Goal: Task Accomplishment & Management: Use online tool/utility

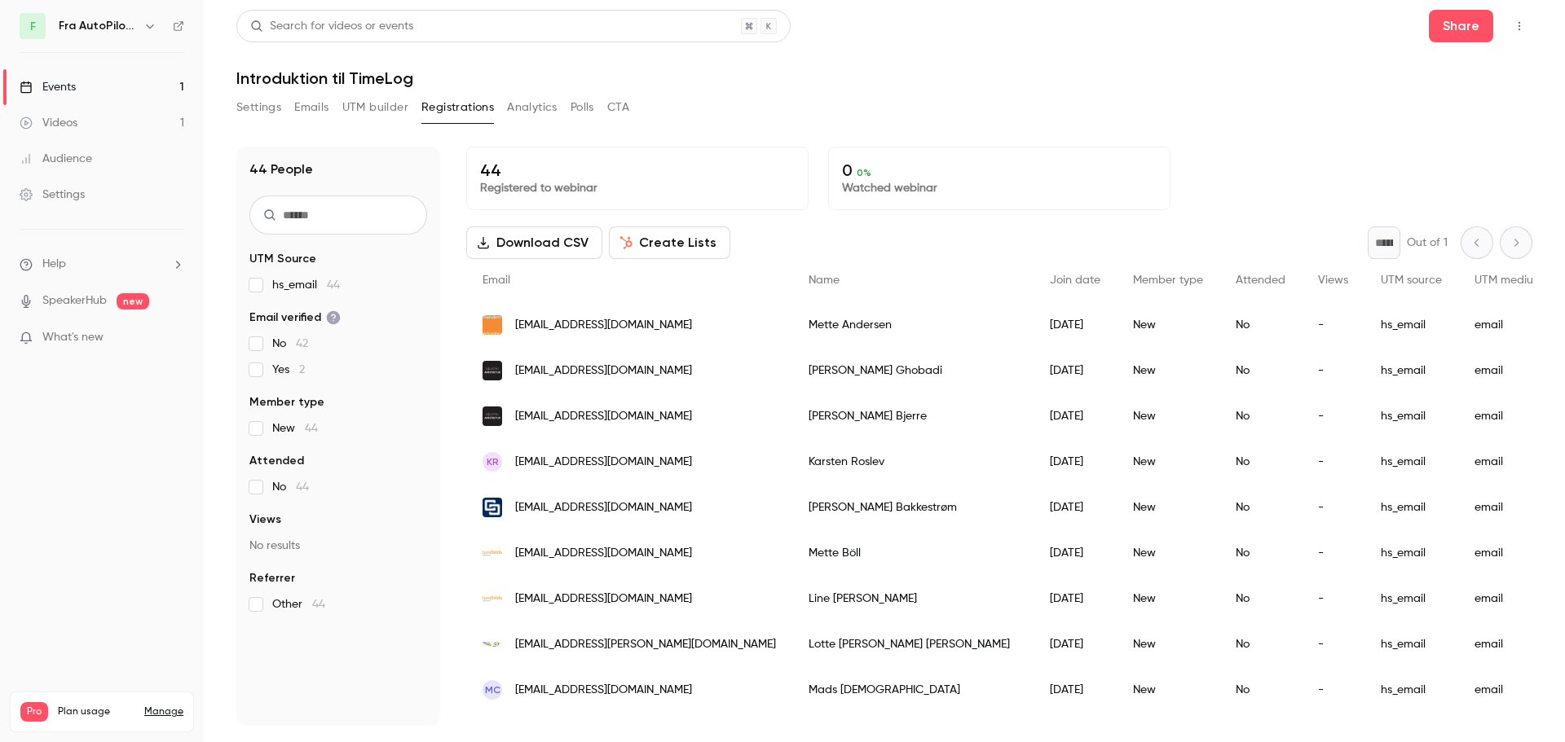
drag, startPoint x: 679, startPoint y: 245, endPoint x: 773, endPoint y: 227, distance: 96.2
click at [774, 229] on div "Download CSV Create Lists * Out of 1" at bounding box center [999, 243] width 1066 height 33
click at [650, 245] on button "Create Lists" at bounding box center [669, 243] width 121 height 33
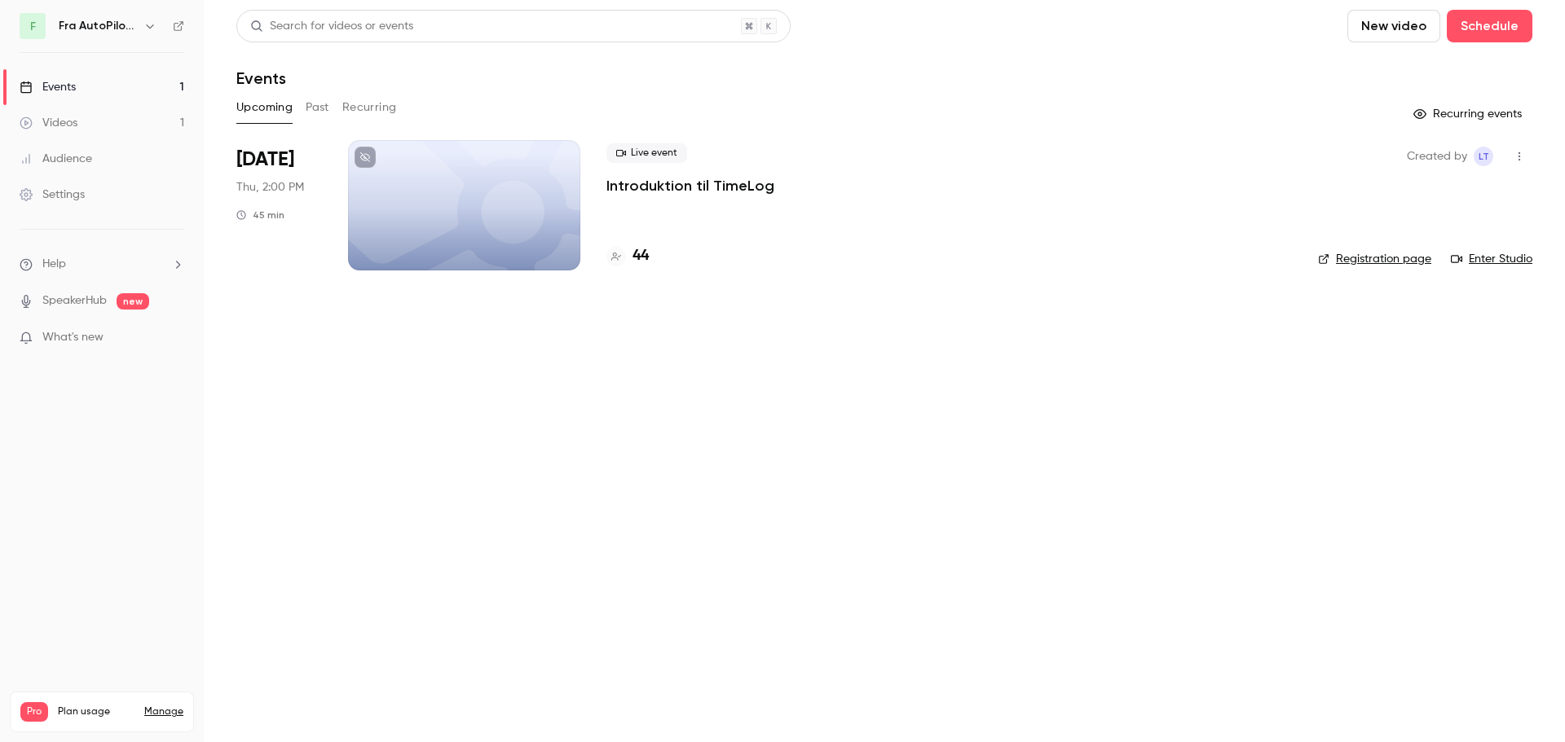
click at [518, 163] on div at bounding box center [464, 205] width 232 height 130
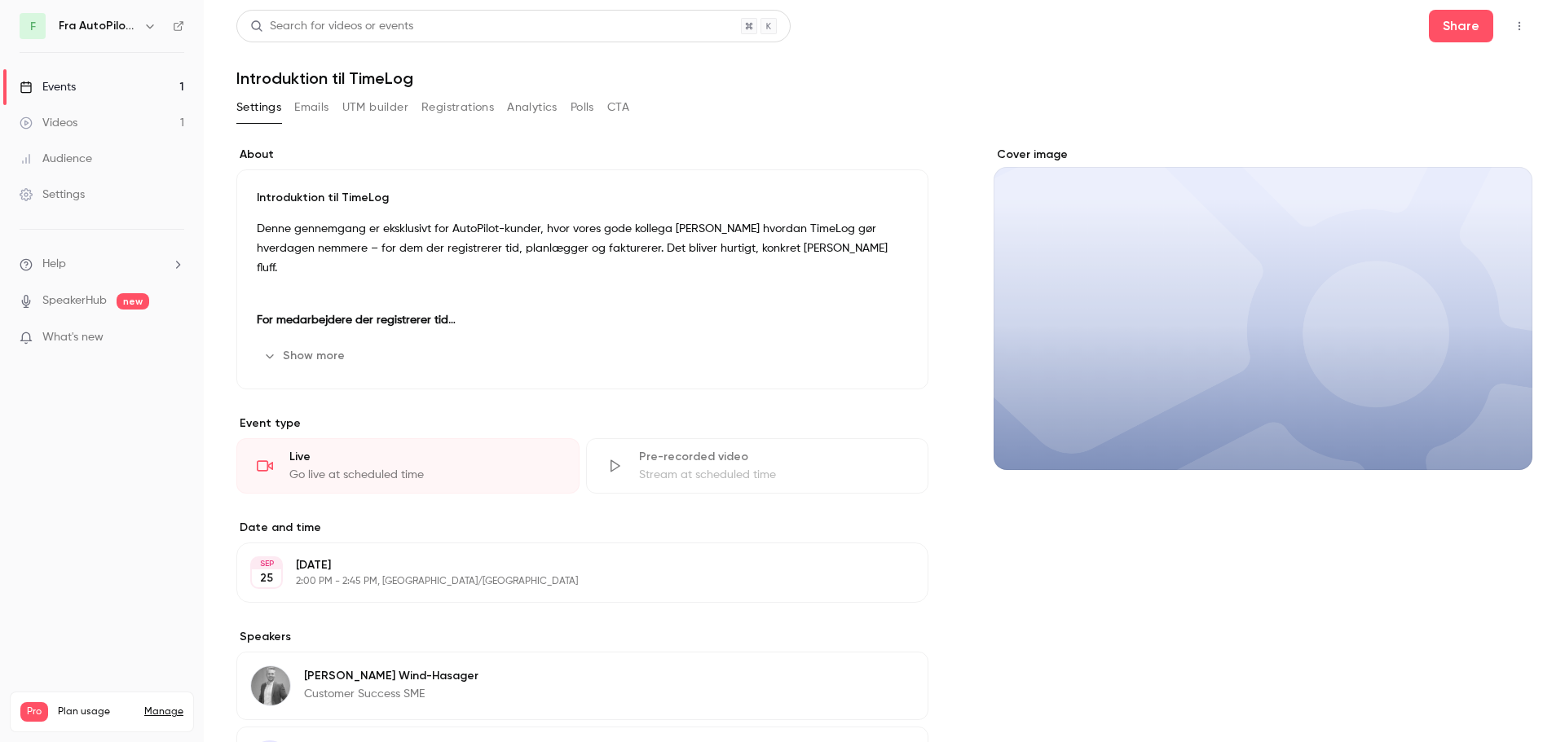
click at [629, 112] on button "CTA" at bounding box center [618, 108] width 22 height 26
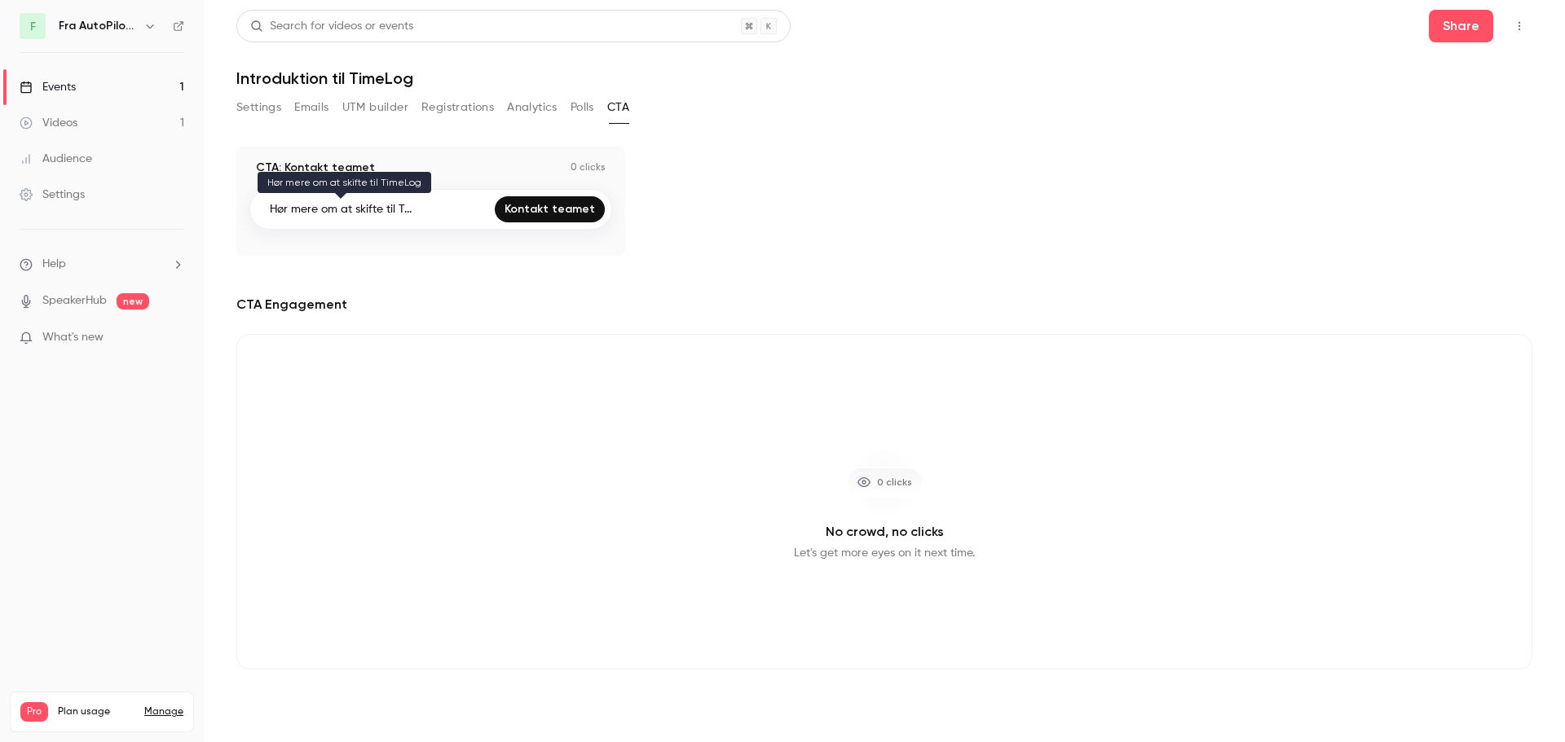
click at [375, 208] on p "Hør mere om at skifte til T..." at bounding box center [341, 209] width 142 height 16
click at [1087, 235] on div "CTA: Kontakt teamet 0 clicks Hør mere om at skifte til T... Kontakt teamet" at bounding box center [884, 201] width 1296 height 109
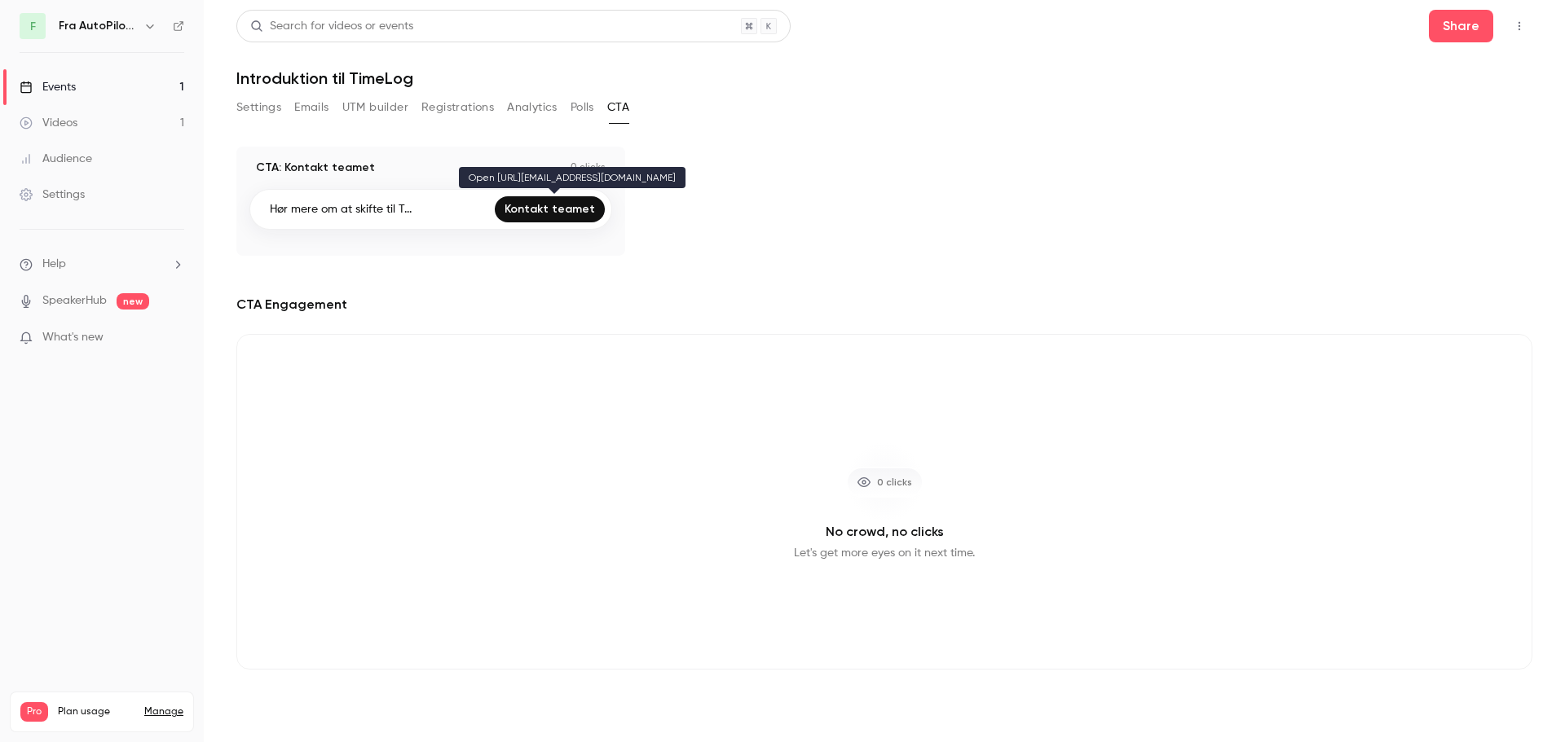
click at [541, 212] on link "Kontakt teamet" at bounding box center [550, 209] width 110 height 26
click at [578, 113] on button "Polls" at bounding box center [582, 108] width 24 height 26
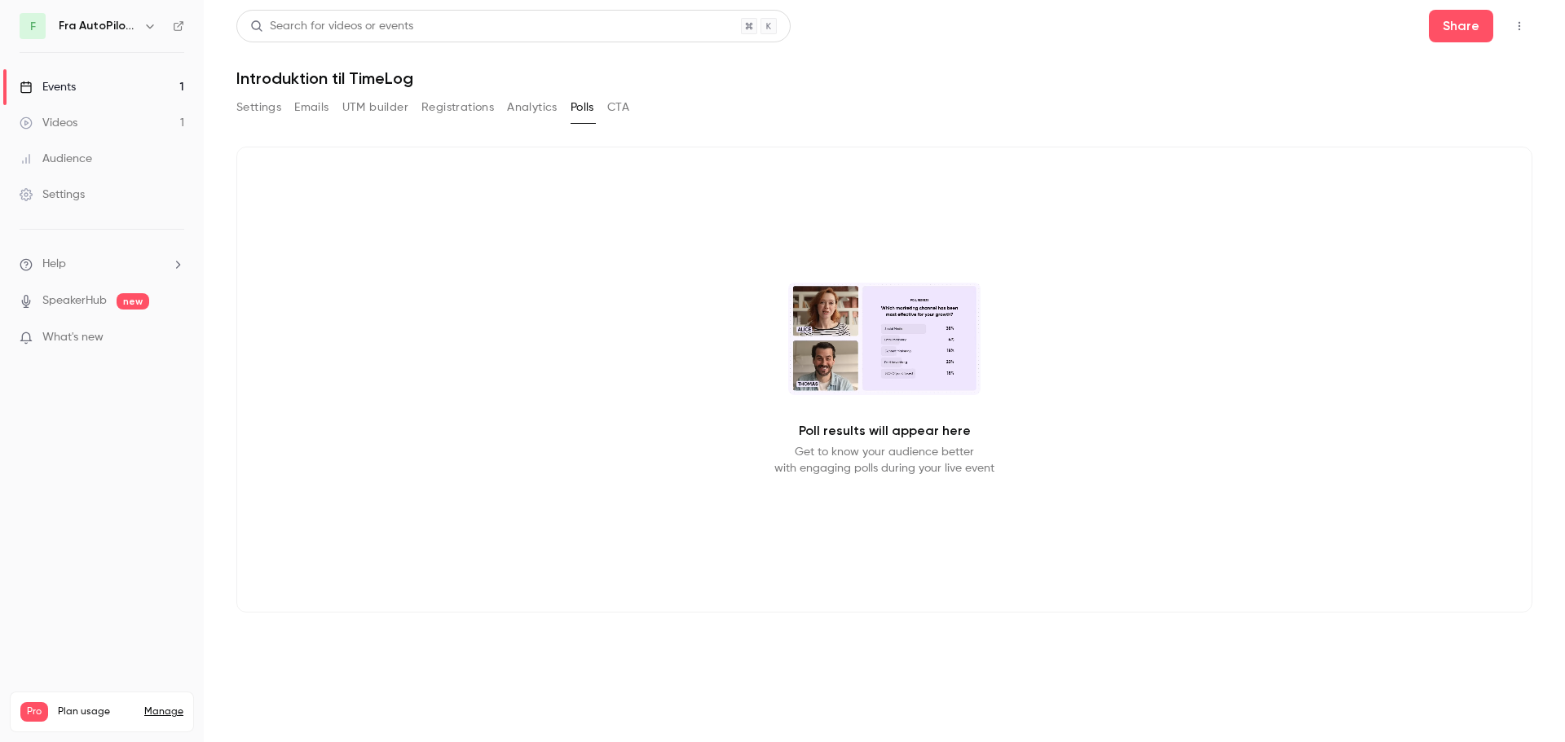
click at [538, 112] on button "Analytics" at bounding box center [532, 108] width 51 height 26
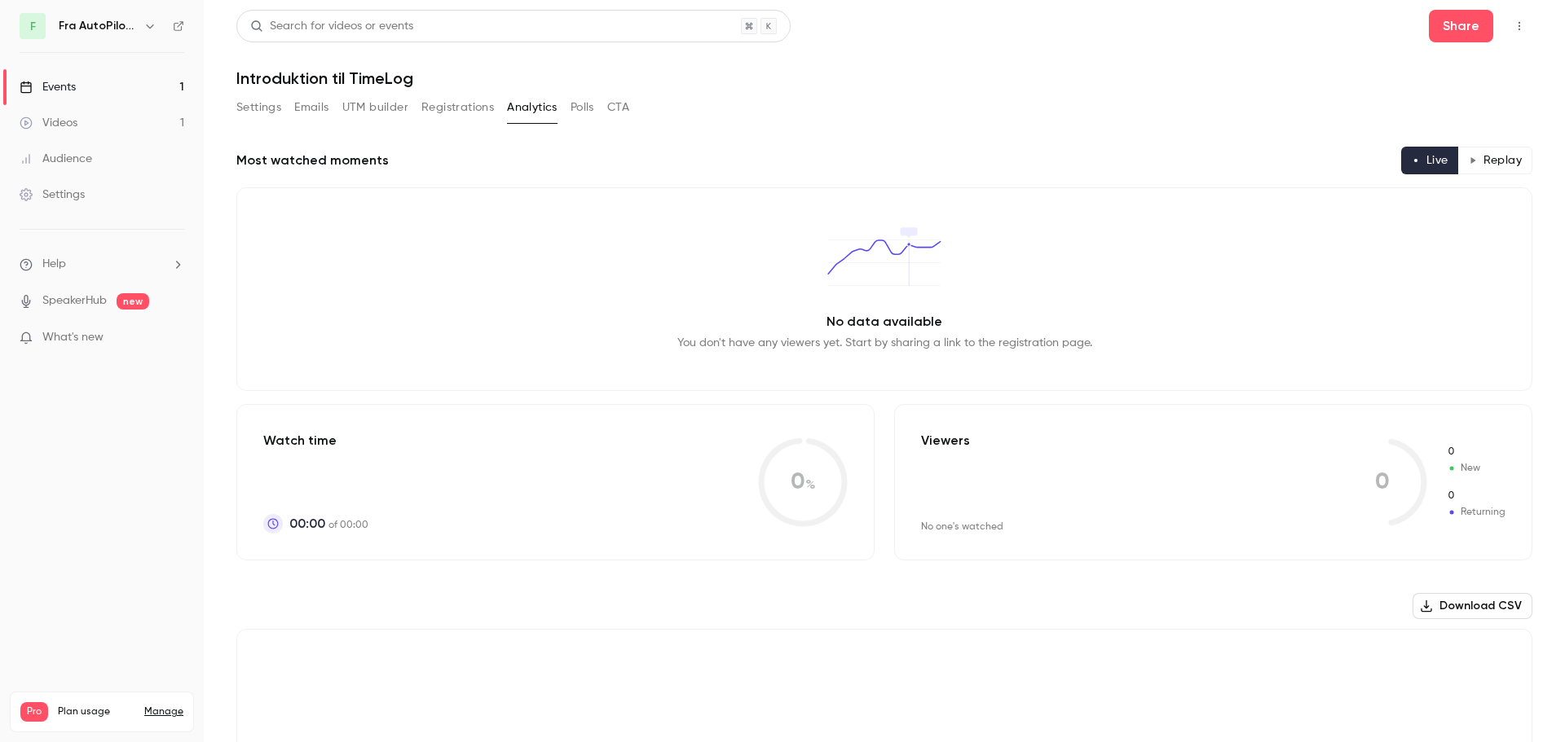
click at [442, 108] on button "Registrations" at bounding box center [457, 108] width 73 height 26
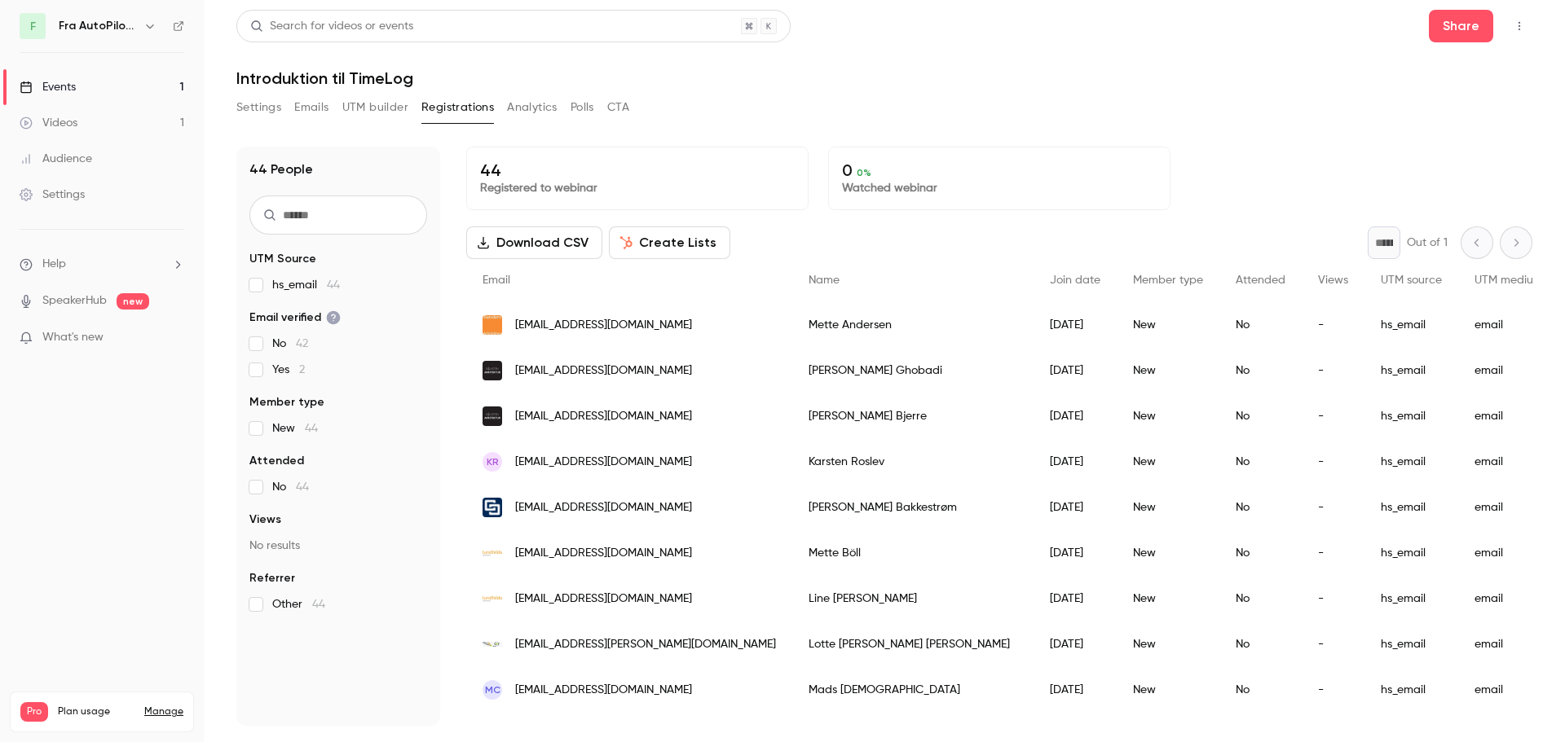
click at [377, 105] on button "UTM builder" at bounding box center [375, 108] width 66 height 26
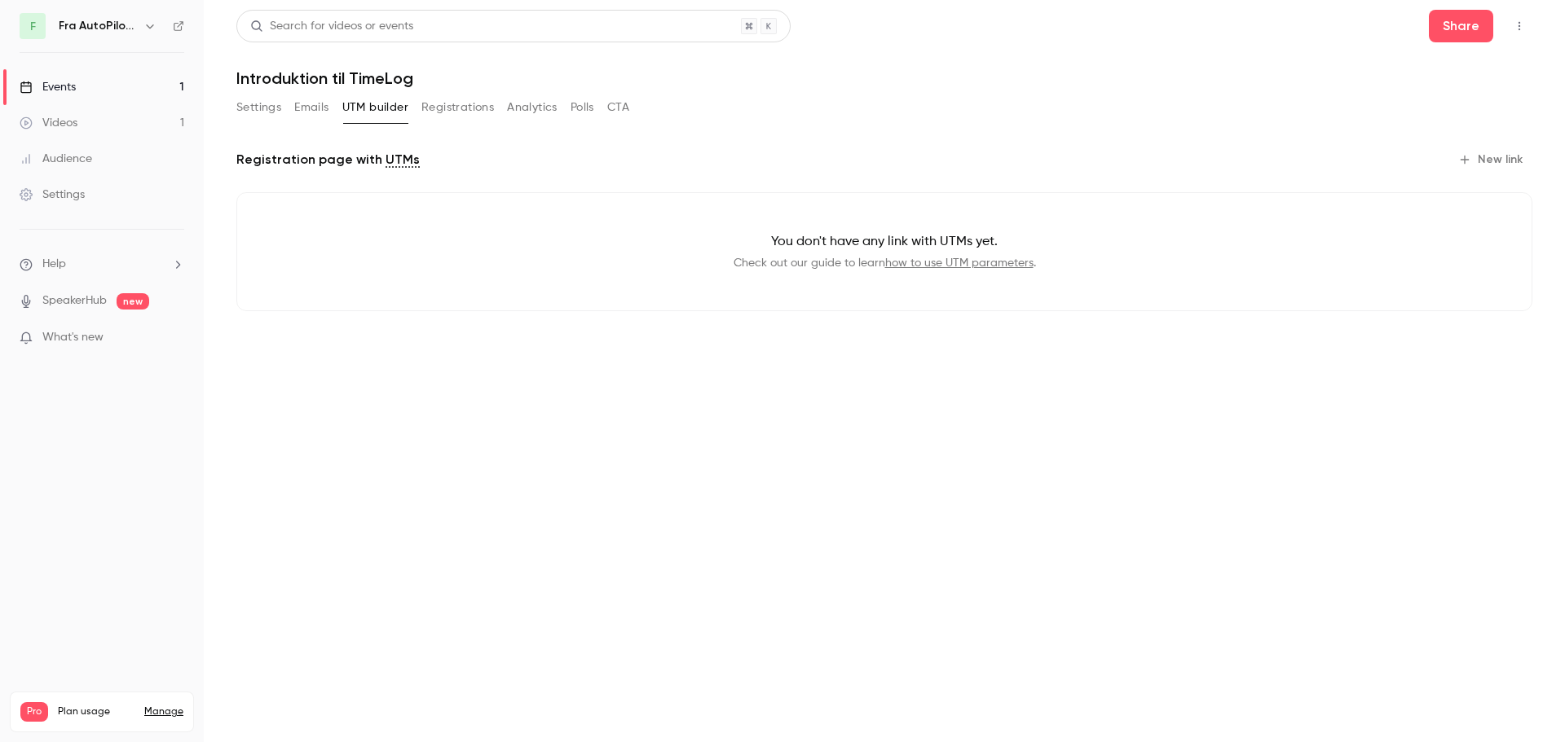
click at [307, 108] on button "Emails" at bounding box center [311, 108] width 34 height 26
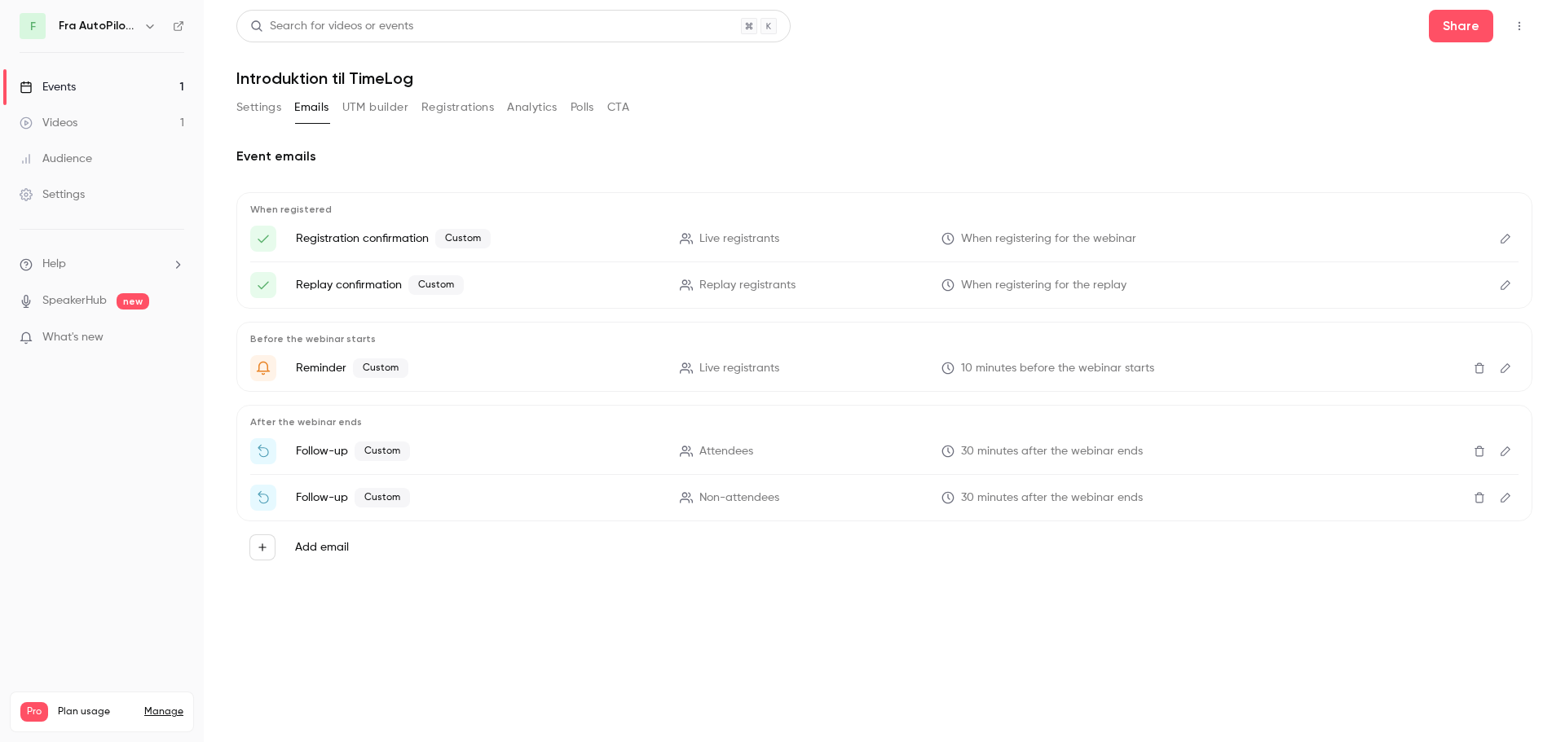
click at [275, 108] on button "Settings" at bounding box center [258, 108] width 45 height 26
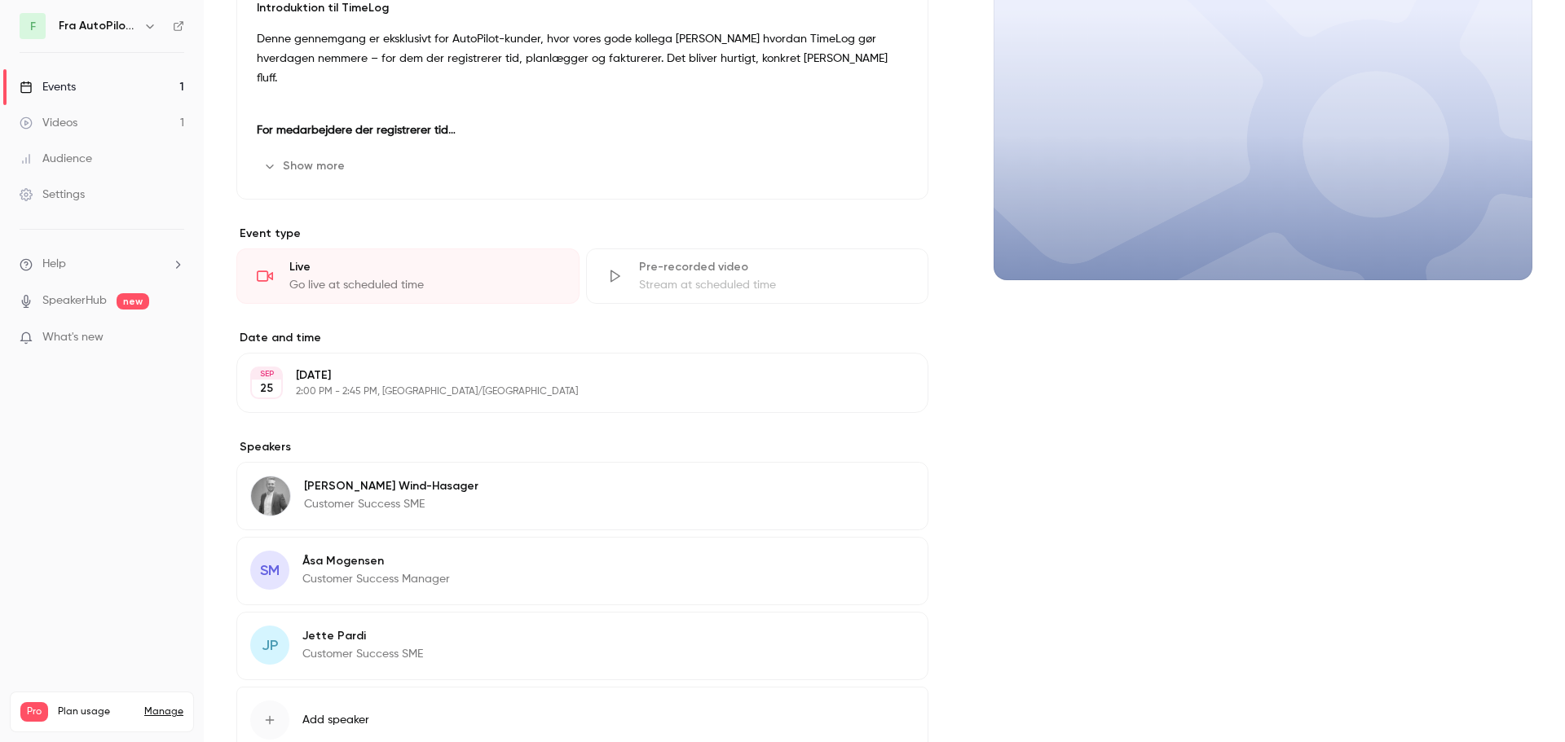
scroll to position [306, 0]
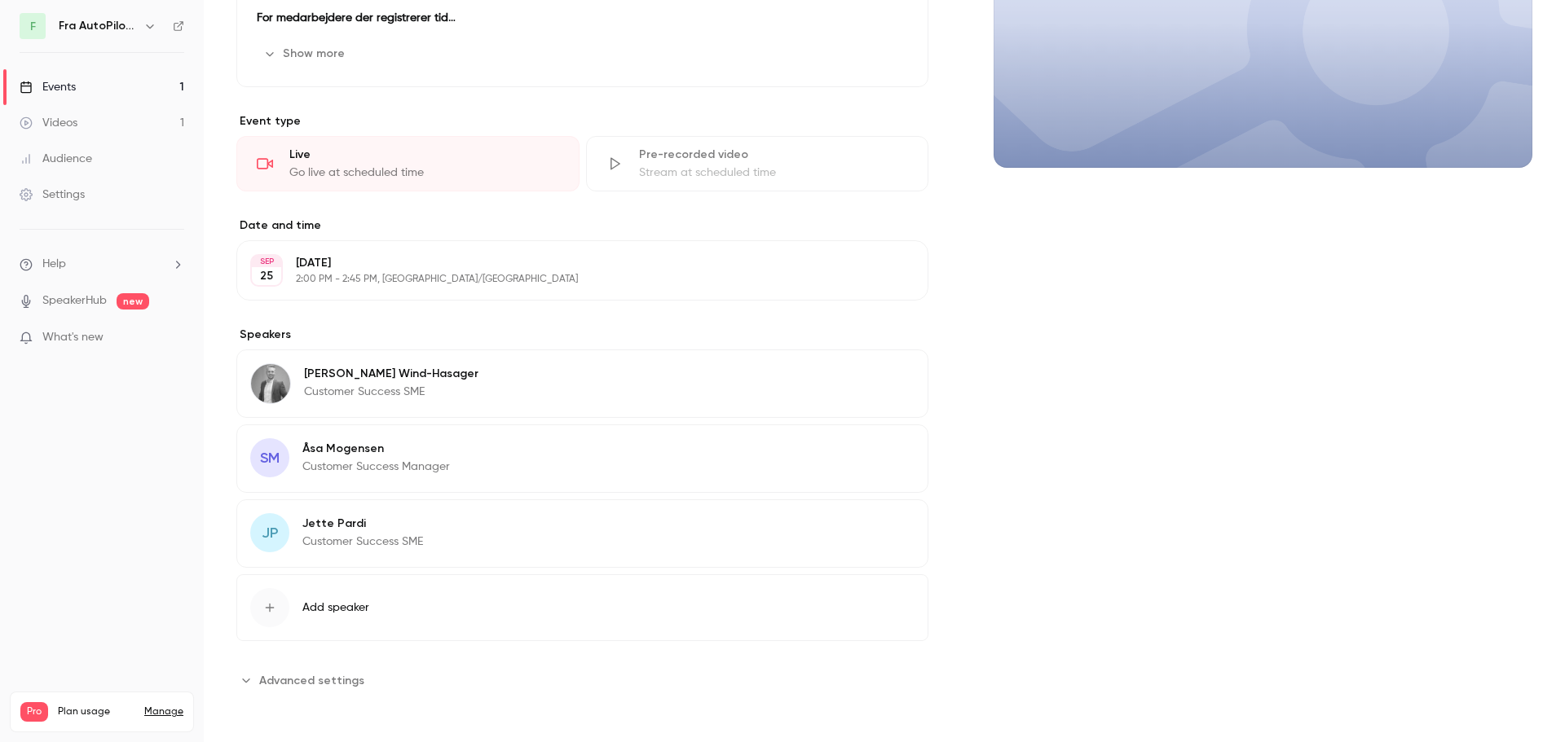
click at [304, 676] on span "Advanced settings" at bounding box center [311, 680] width 105 height 17
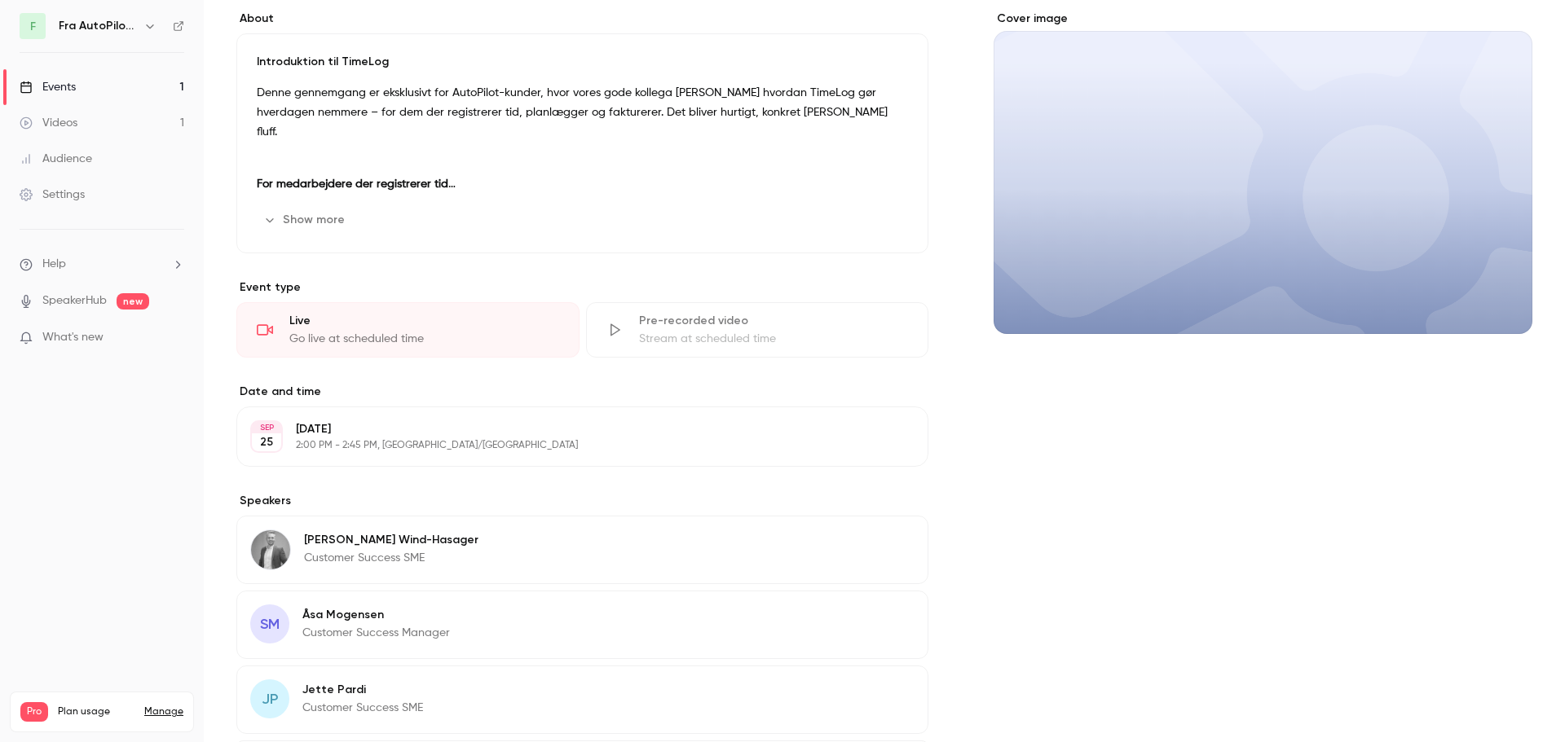
scroll to position [0, 0]
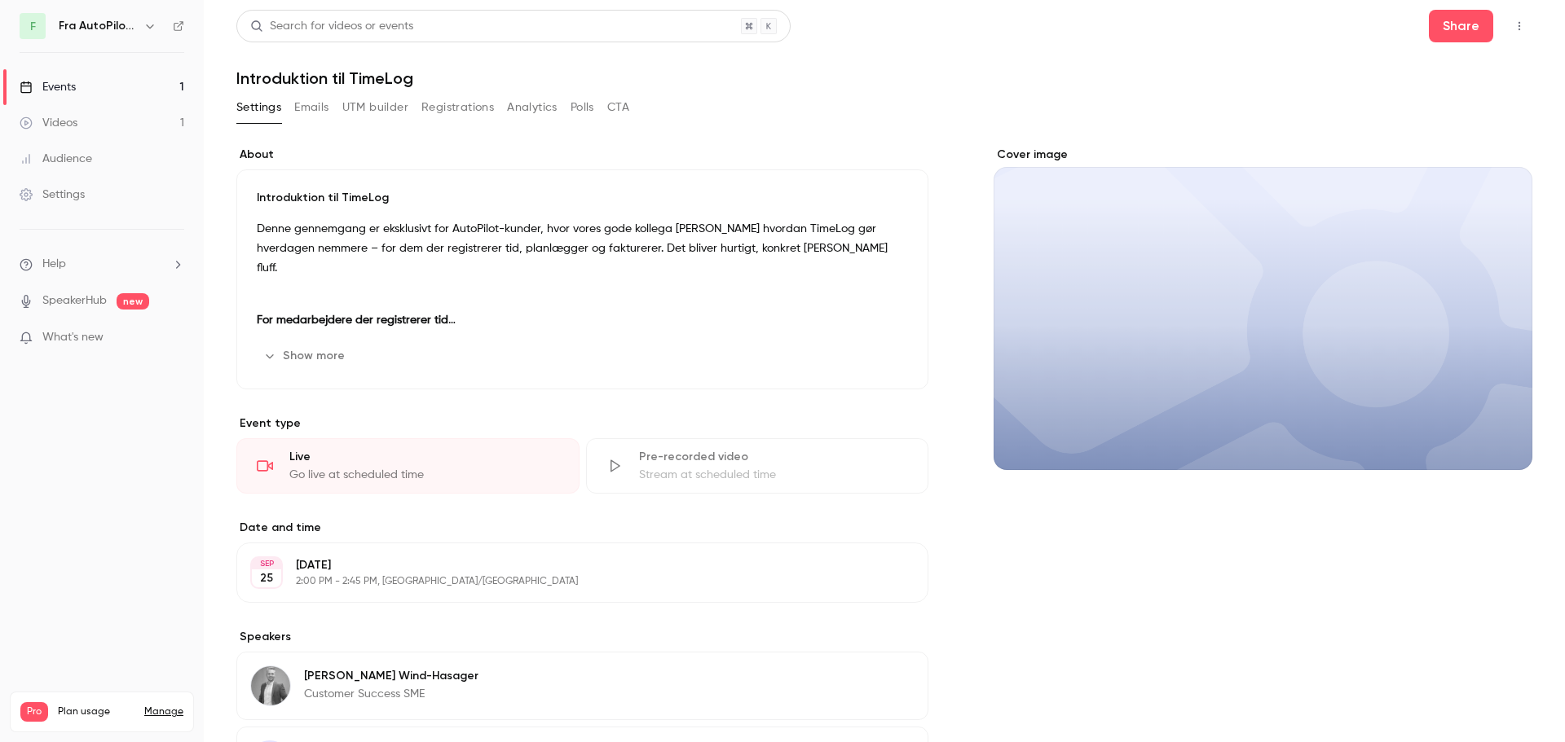
click at [870, 360] on button "Edit" at bounding box center [877, 356] width 59 height 26
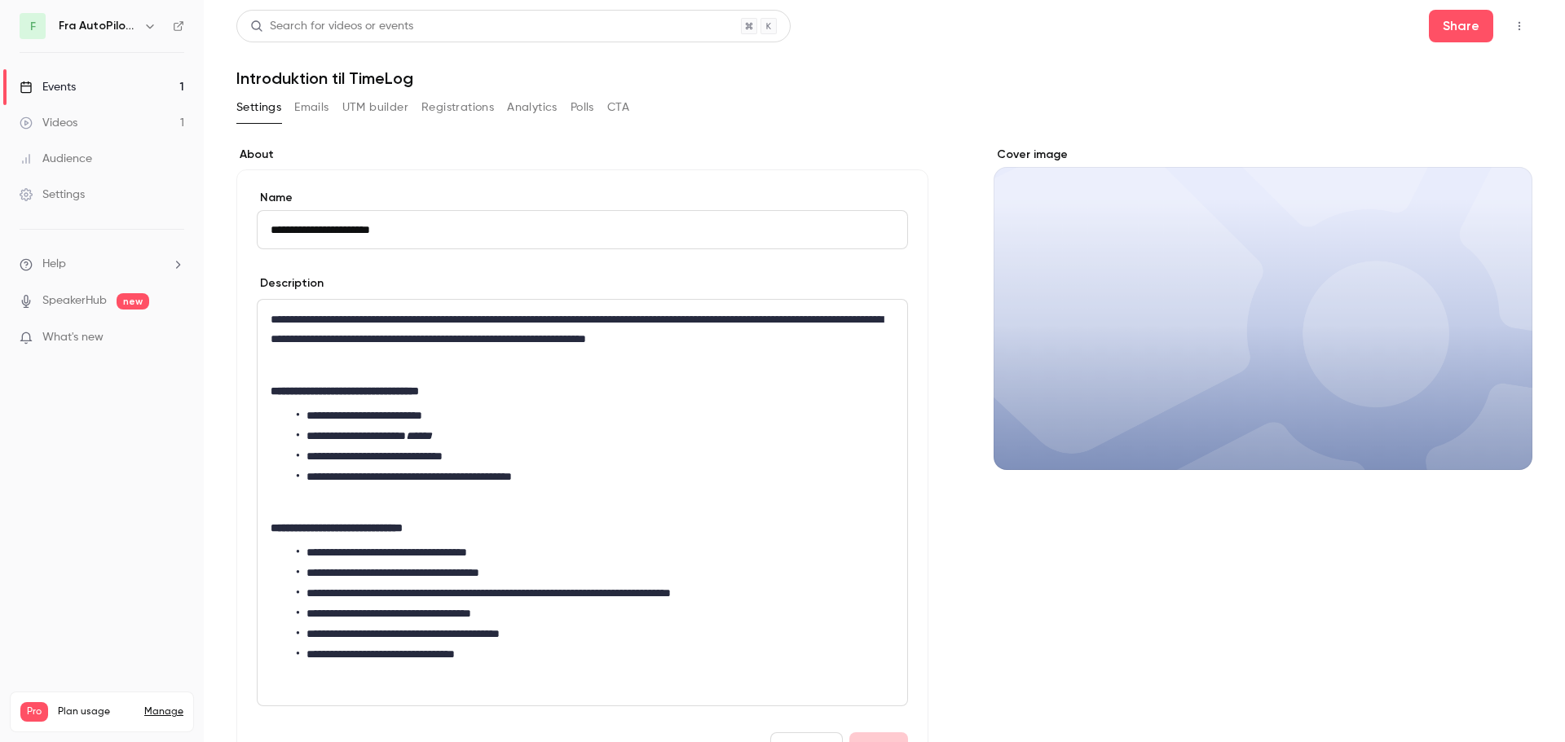
click at [980, 81] on h1 "Introduktion til TimeLog" at bounding box center [884, 78] width 1296 height 20
click at [1513, 24] on icon "button" at bounding box center [1519, 25] width 13 height 11
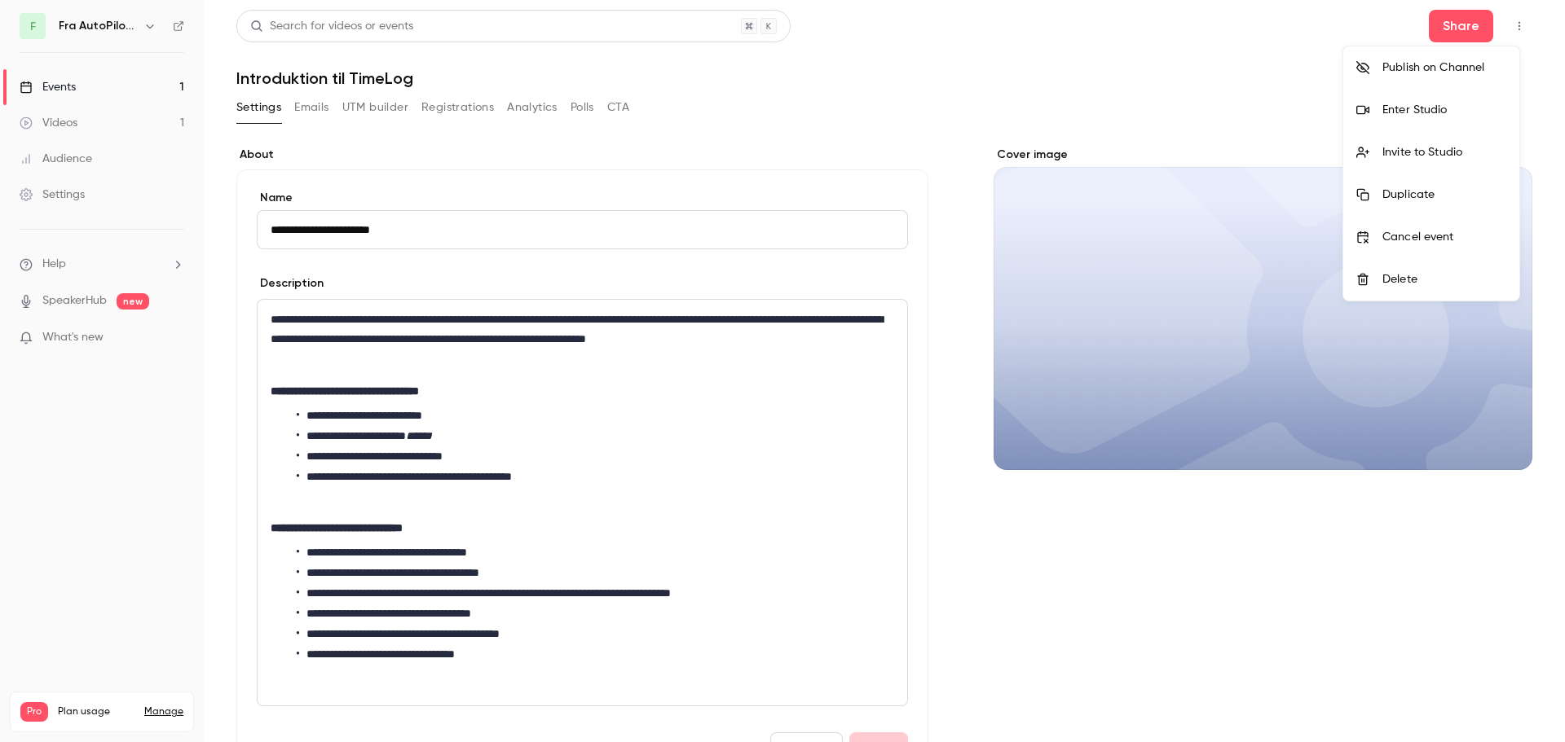
click at [1410, 120] on li "Enter Studio" at bounding box center [1431, 110] width 176 height 42
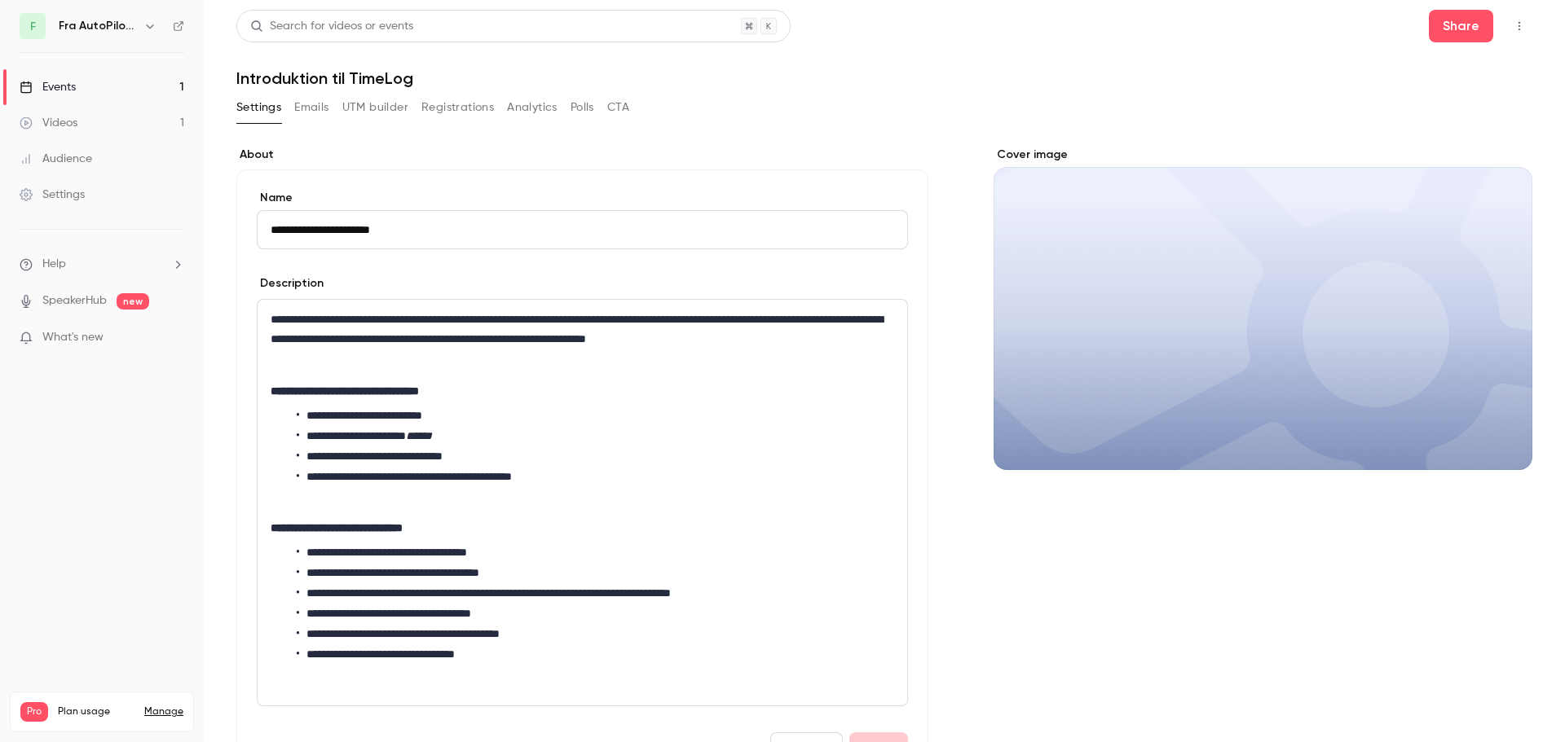
click at [478, 109] on button "Registrations" at bounding box center [457, 108] width 73 height 26
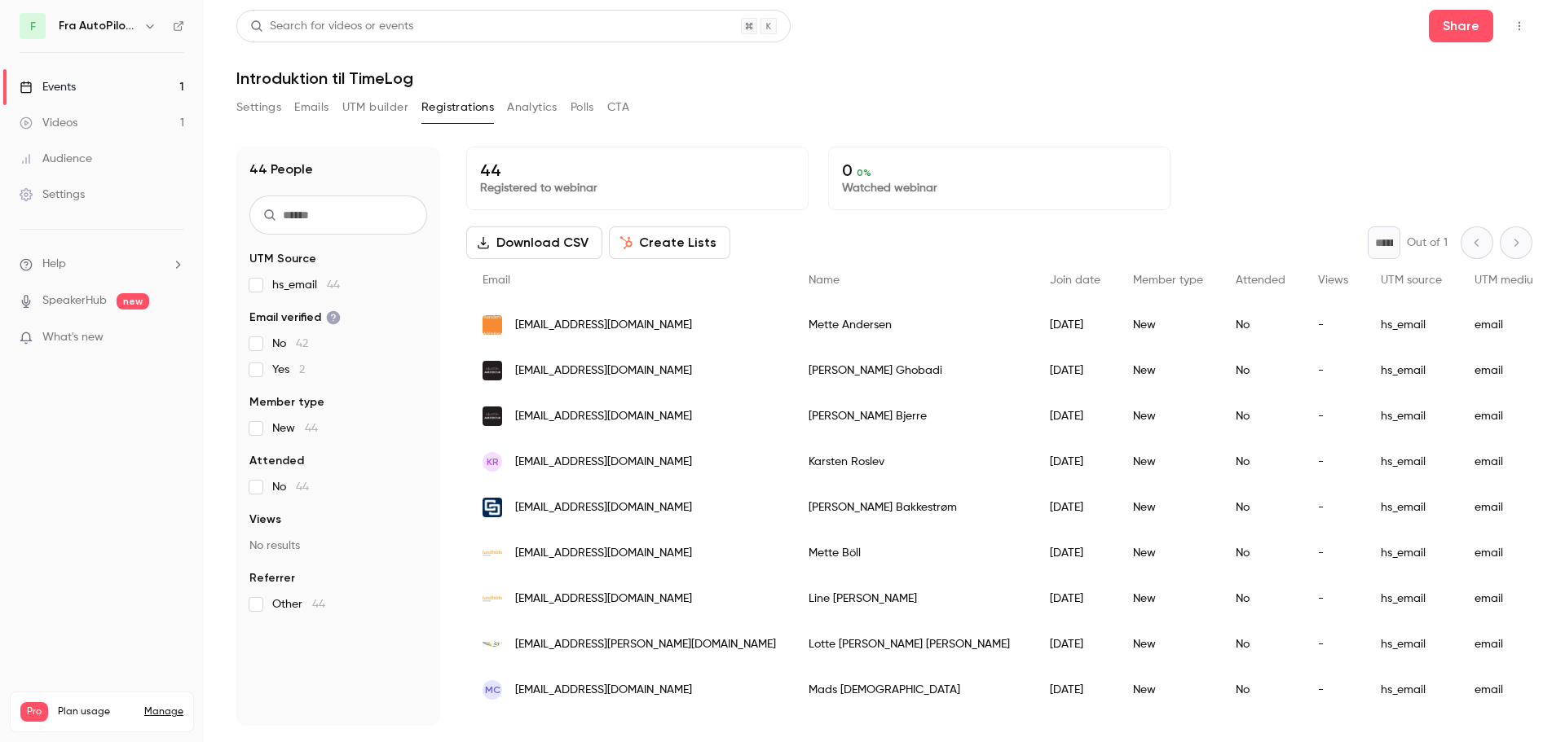
click at [680, 244] on button "Create Lists" at bounding box center [669, 243] width 121 height 33
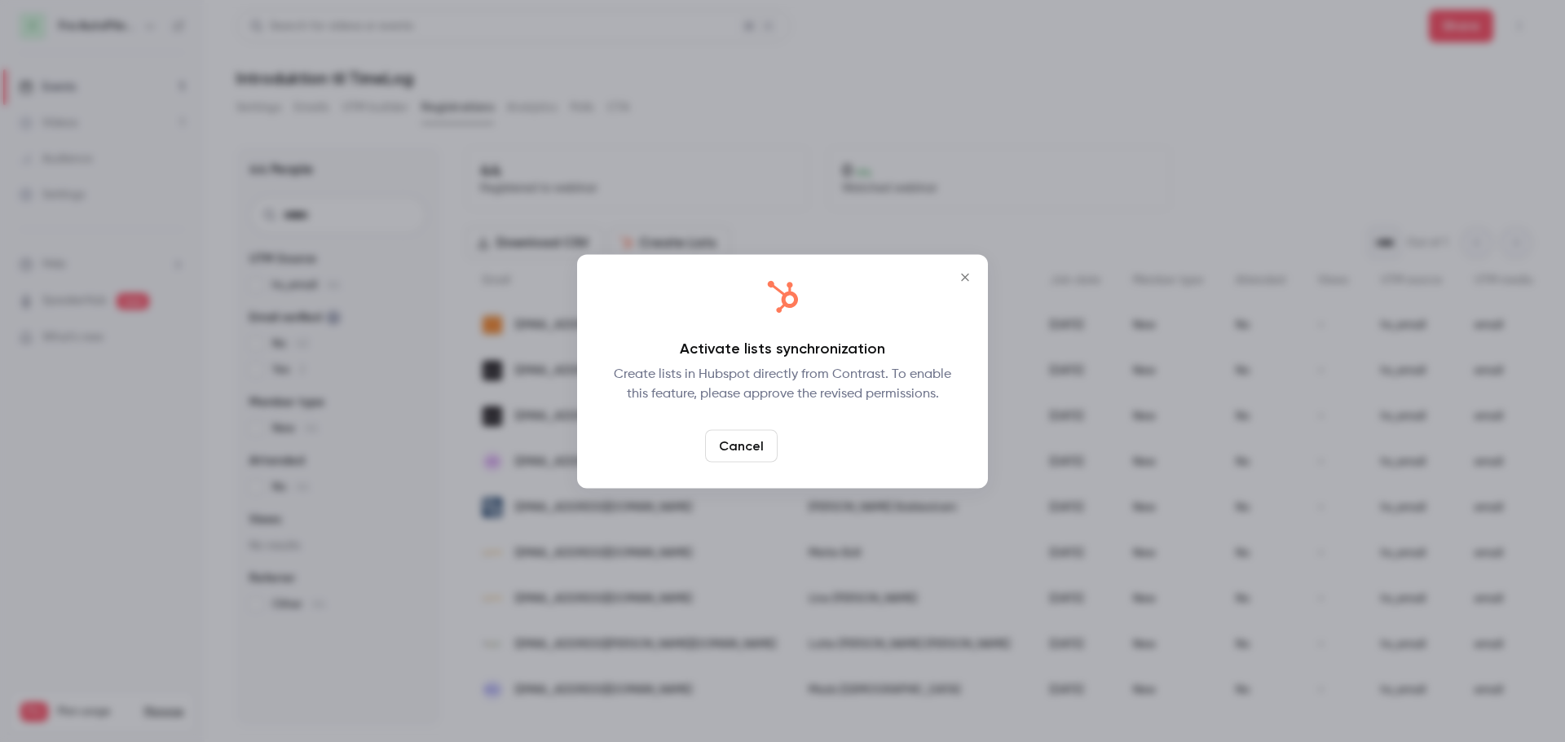
click at [830, 451] on link "Confirm" at bounding box center [822, 445] width 77 height 33
